Goal: Task Accomplishment & Management: Use online tool/utility

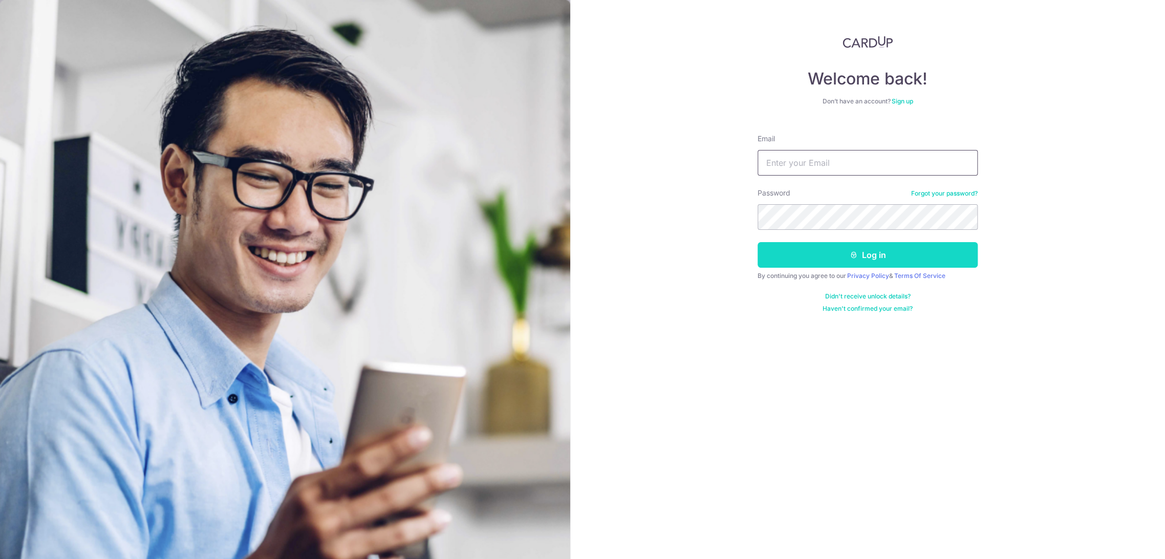
type input "[EMAIL_ADDRESS][DOMAIN_NAME]"
click at [818, 250] on button "Log in" at bounding box center [867, 255] width 220 height 26
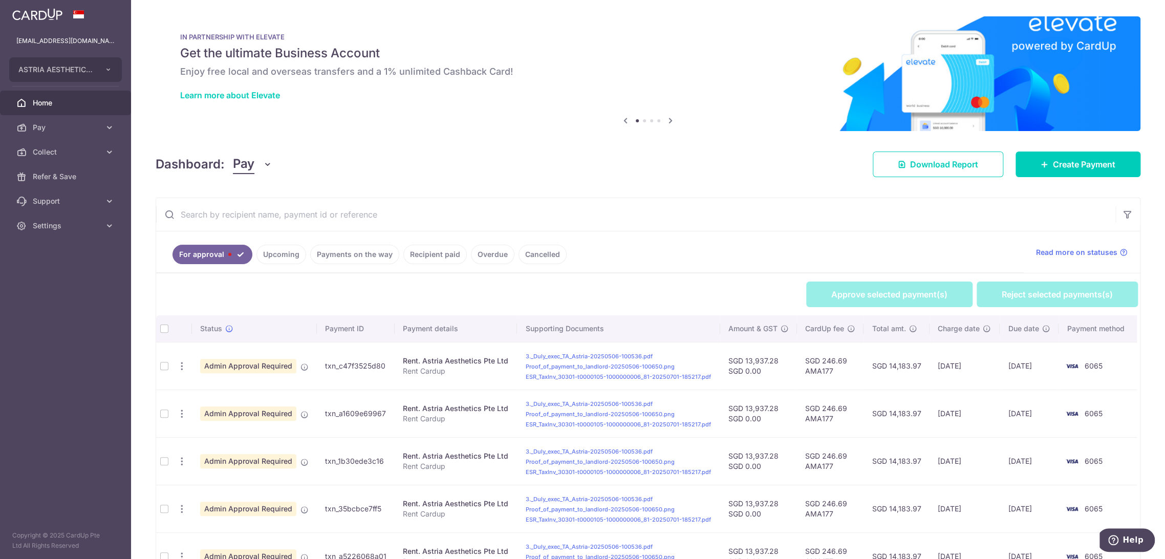
click at [242, 166] on span "Pay" at bounding box center [243, 164] width 21 height 19
click at [252, 216] on link "Collect" at bounding box center [286, 217] width 106 height 25
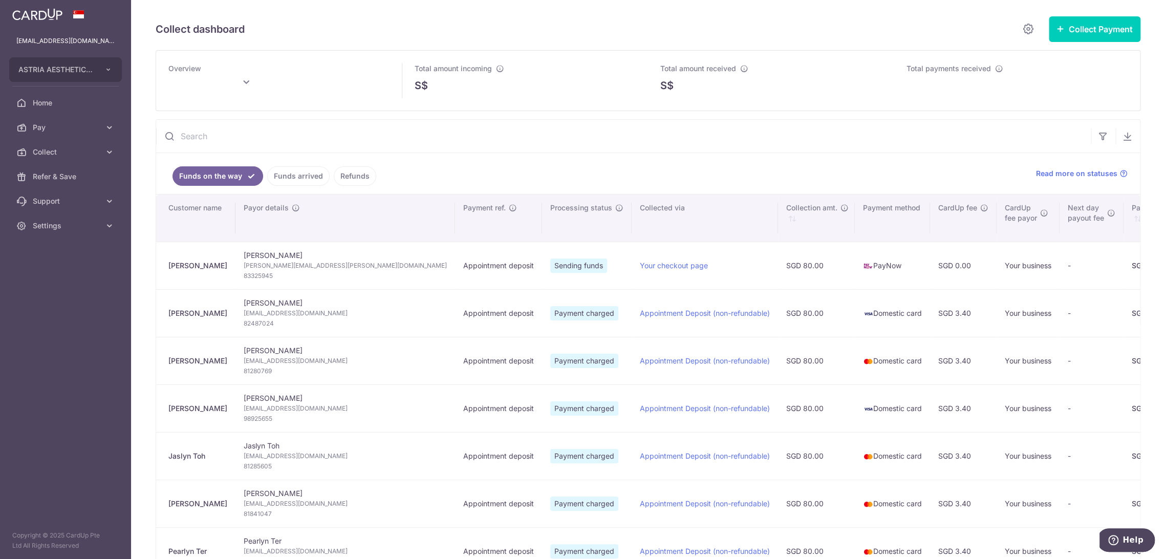
click at [193, 271] on td "Toufiq Andry" at bounding box center [195, 266] width 79 height 48
click at [193, 270] on td "Toufiq Andry" at bounding box center [195, 266] width 79 height 48
click at [198, 268] on div "Toufiq Andry" at bounding box center [197, 265] width 59 height 10
click at [178, 258] on td "Toufiq Andry" at bounding box center [195, 266] width 79 height 48
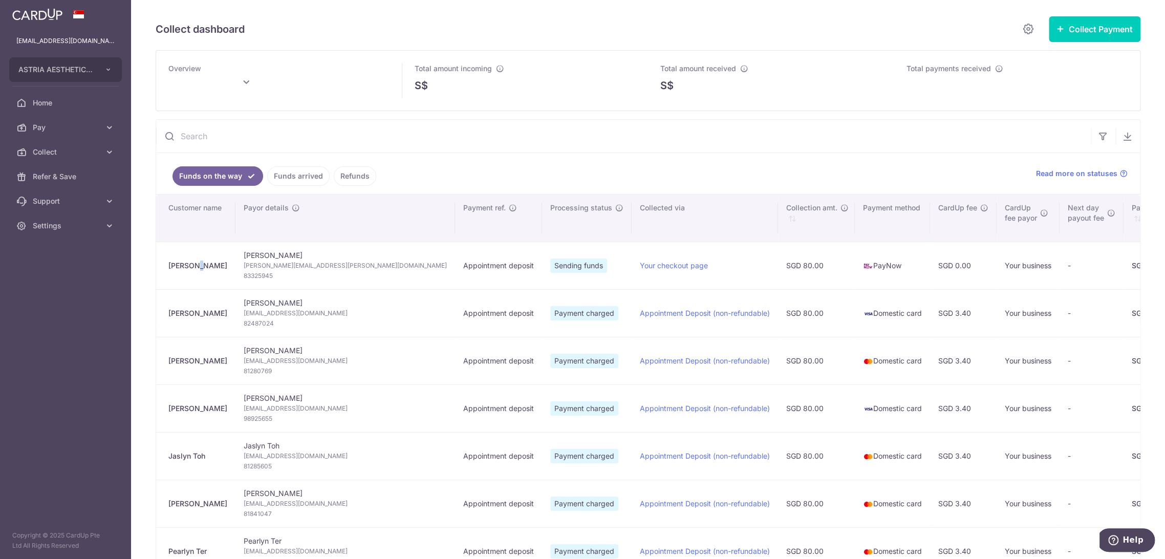
click at [178, 258] on td "Toufiq Andry" at bounding box center [195, 266] width 79 height 48
click at [211, 262] on div "Toufiq Andry" at bounding box center [197, 265] width 59 height 10
click at [177, 267] on div "Toufiq Andry" at bounding box center [197, 265] width 59 height 10
drag, startPoint x: 165, startPoint y: 264, endPoint x: 229, endPoint y: 262, distance: 63.5
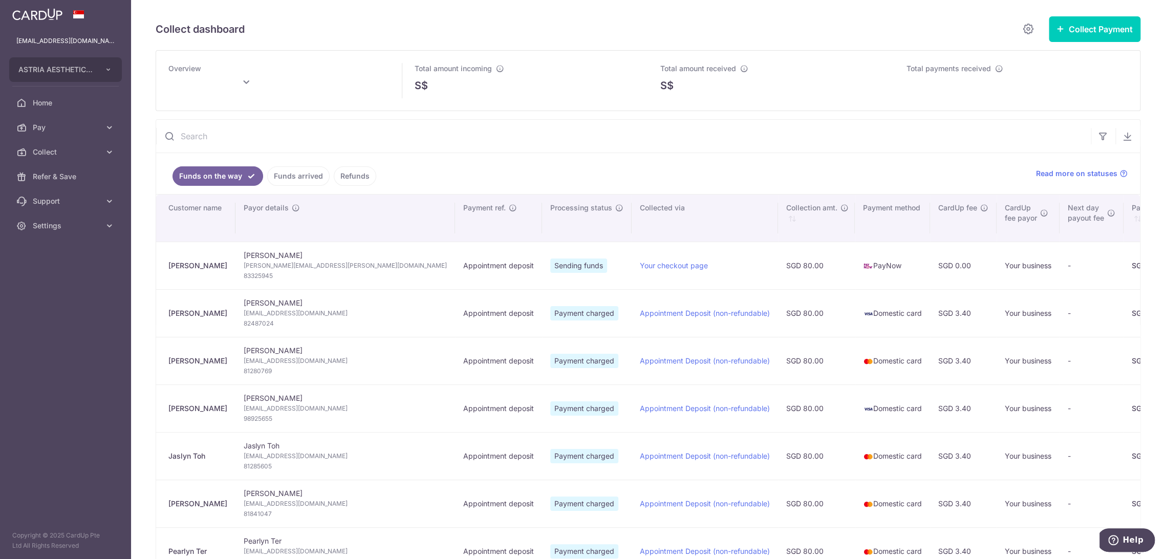
click at [229, 262] on td "Toufiq Andry" at bounding box center [195, 266] width 79 height 48
copy div "Toufiq Andry"
type input "October 2025"
click at [256, 275] on span "83325945" at bounding box center [345, 276] width 203 height 10
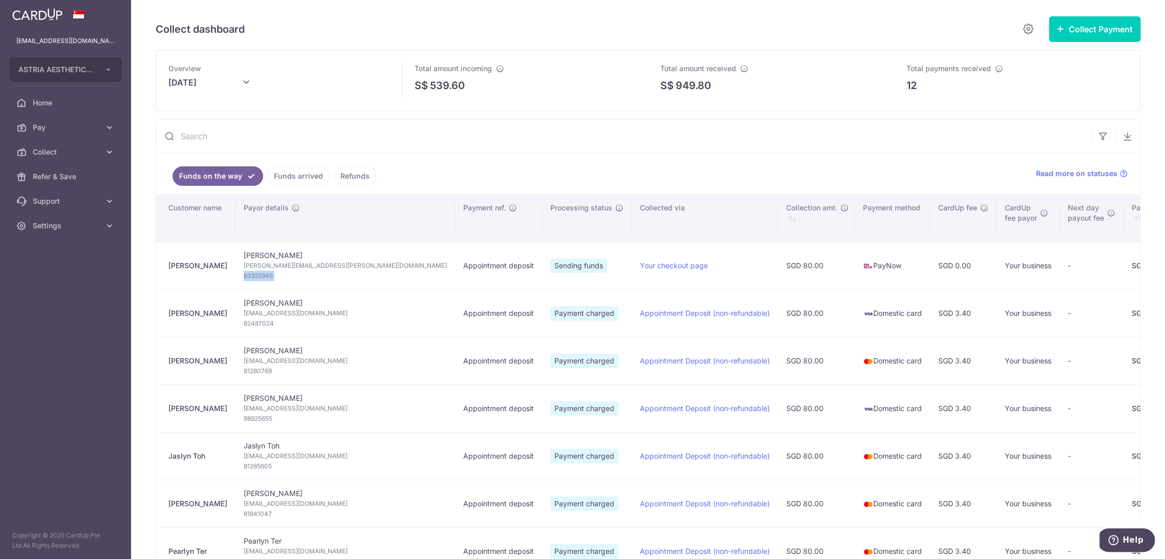
click at [255, 275] on span "83325945" at bounding box center [345, 276] width 203 height 10
copy tr "83325945"
click at [274, 268] on span "toufiq.andry@gmail.com" at bounding box center [345, 265] width 203 height 10
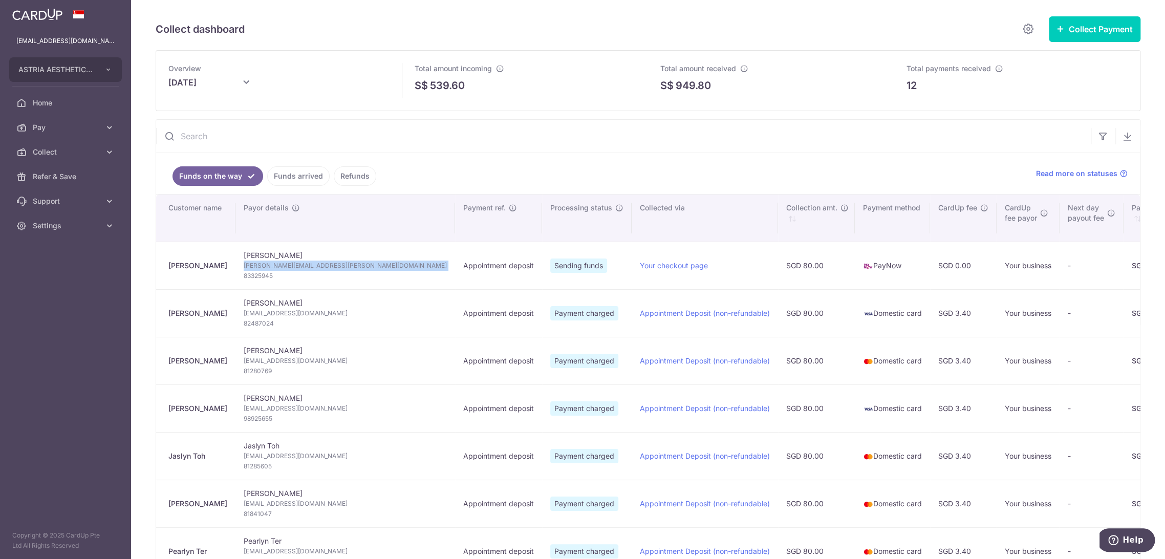
copy td "toufiq.andry@gmail.com"
